Goal: Task Accomplishment & Management: Manage account settings

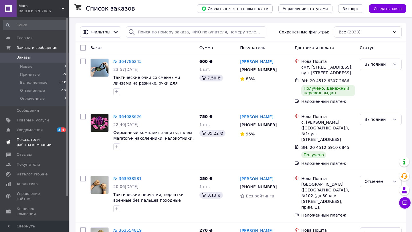
click at [26, 137] on span "Показатели работы компании" at bounding box center [35, 142] width 36 height 10
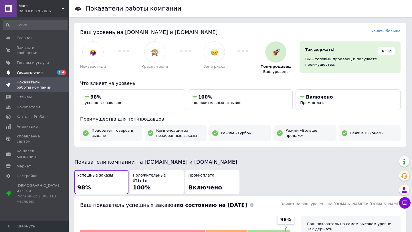
click at [47, 76] on link "Уведомления 3 4" at bounding box center [35, 73] width 70 height 10
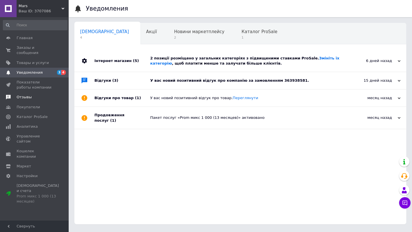
click at [25, 102] on link "Отзывы" at bounding box center [35, 97] width 70 height 10
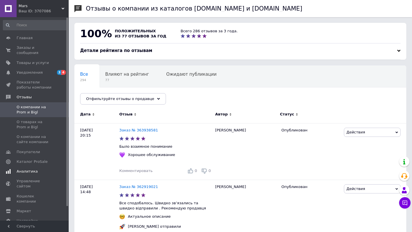
click at [30, 168] on link "Аналитика" at bounding box center [35, 172] width 70 height 10
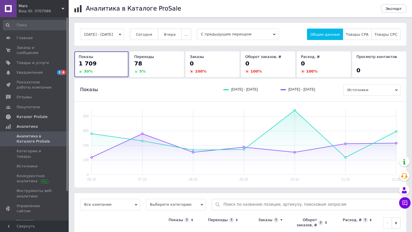
click at [34, 113] on link "Каталог ProSale" at bounding box center [35, 117] width 70 height 10
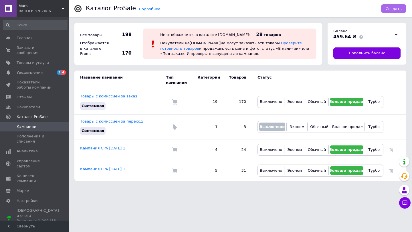
click at [398, 9] on span "Создать" at bounding box center [394, 9] width 16 height 4
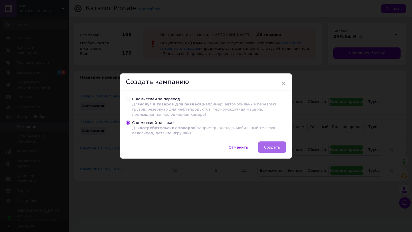
click at [277, 145] on button "Создать" at bounding box center [272, 147] width 28 height 11
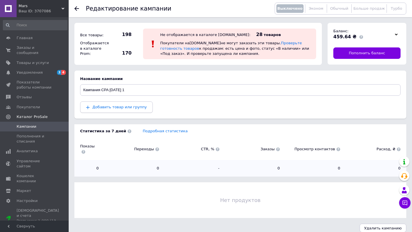
click at [129, 110] on span "Добавить товар или группу" at bounding box center [116, 107] width 61 height 5
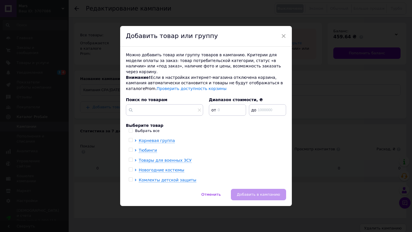
click at [131, 129] on input "Выбрать все" at bounding box center [131, 131] width 4 height 4
checkbox input "true"
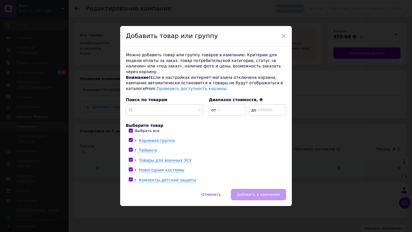
checkbox input "true"
click at [259, 193] on span "Добавить в кампанию" at bounding box center [258, 195] width 43 height 4
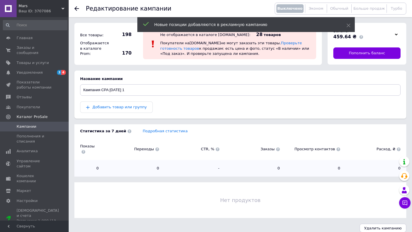
scroll to position [6, 0]
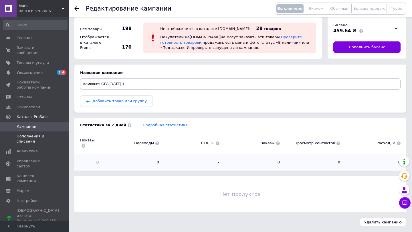
click at [21, 132] on link "Пополнения и списания" at bounding box center [35, 139] width 70 height 15
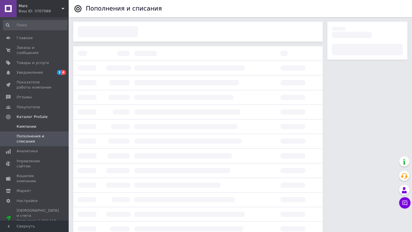
click at [23, 129] on span "Кампании" at bounding box center [27, 126] width 20 height 5
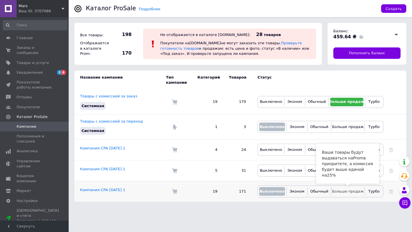
click at [343, 190] on span "Больше продаж" at bounding box center [347, 191] width 31 height 4
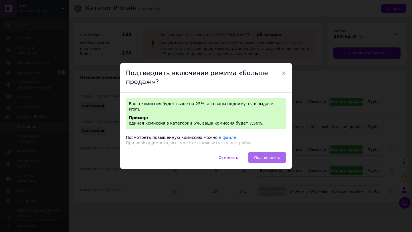
click at [262, 152] on button "Подтвердить" at bounding box center [267, 157] width 38 height 11
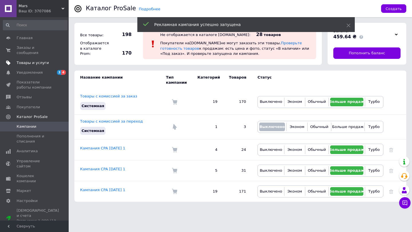
click at [23, 68] on link "Товары и услуги" at bounding box center [35, 63] width 70 height 10
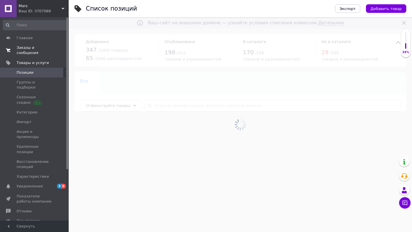
click at [28, 51] on span "Заказы и сообщения" at bounding box center [35, 50] width 36 height 10
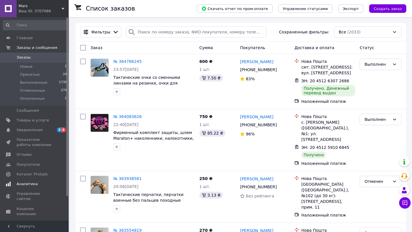
click at [30, 183] on span "Аналитика" at bounding box center [27, 184] width 21 height 5
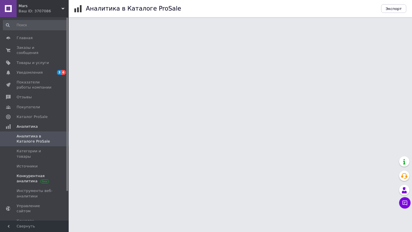
click at [30, 179] on span "Конкурентная аналитика" at bounding box center [35, 179] width 36 height 10
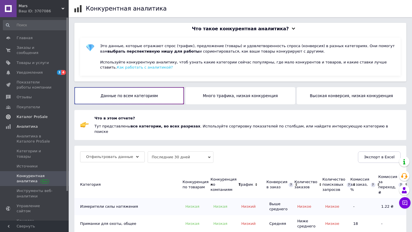
click at [34, 118] on span "Каталог ProSale" at bounding box center [32, 116] width 31 height 5
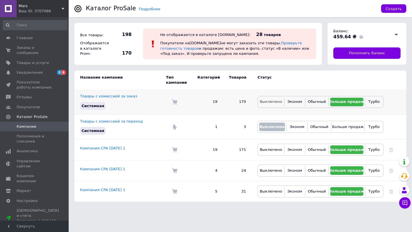
click at [272, 102] on span "Выключено" at bounding box center [271, 102] width 22 height 4
click at [48, 145] on link "Пополнения и списания" at bounding box center [35, 139] width 70 height 15
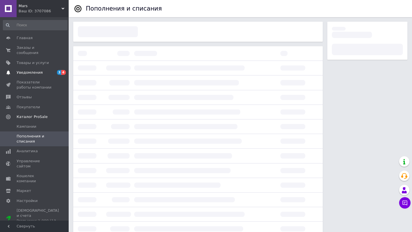
click at [23, 70] on span "Уведомления" at bounding box center [30, 72] width 26 height 5
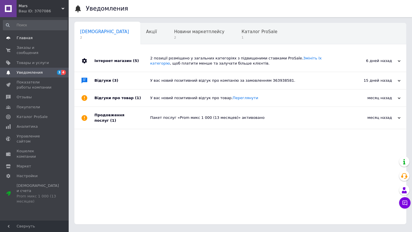
click at [45, 36] on span "Главная" at bounding box center [35, 37] width 36 height 5
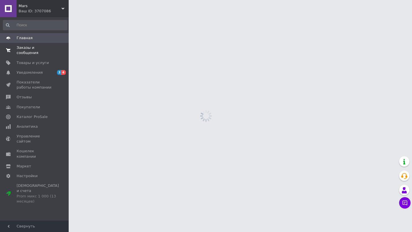
click at [38, 51] on span "Заказы и сообщения" at bounding box center [35, 50] width 36 height 10
